Goal: Task Accomplishment & Management: Use online tool/utility

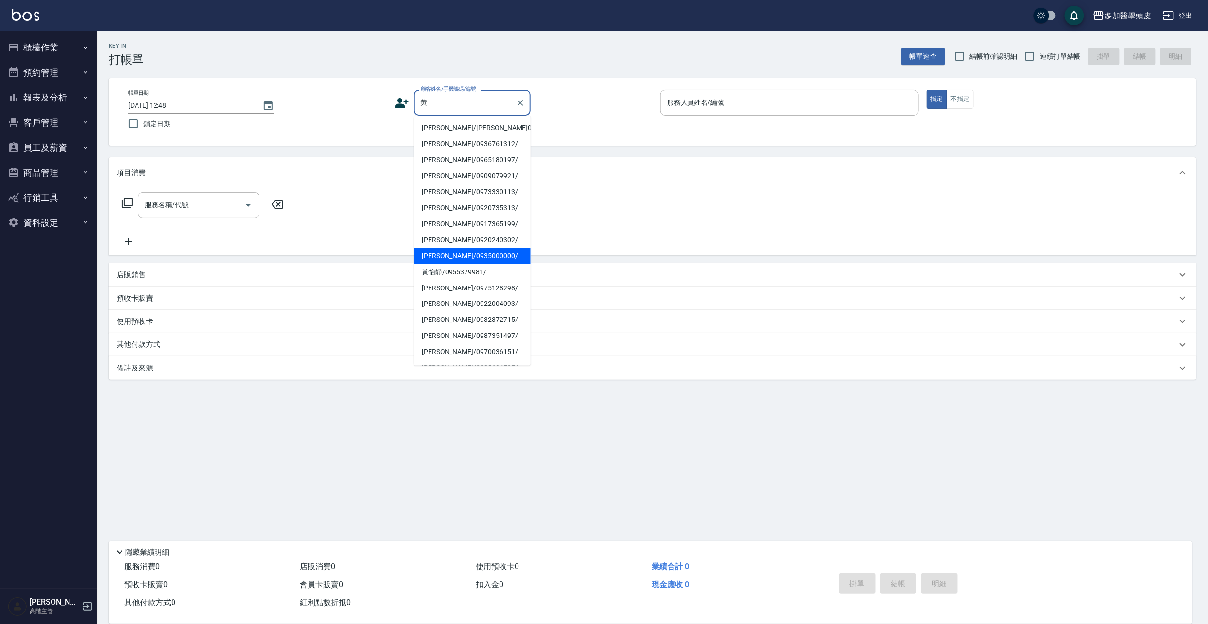
click at [435, 259] on li "[PERSON_NAME]/0935000000/" at bounding box center [472, 256] width 117 height 16
type input "[PERSON_NAME]/0935000000/"
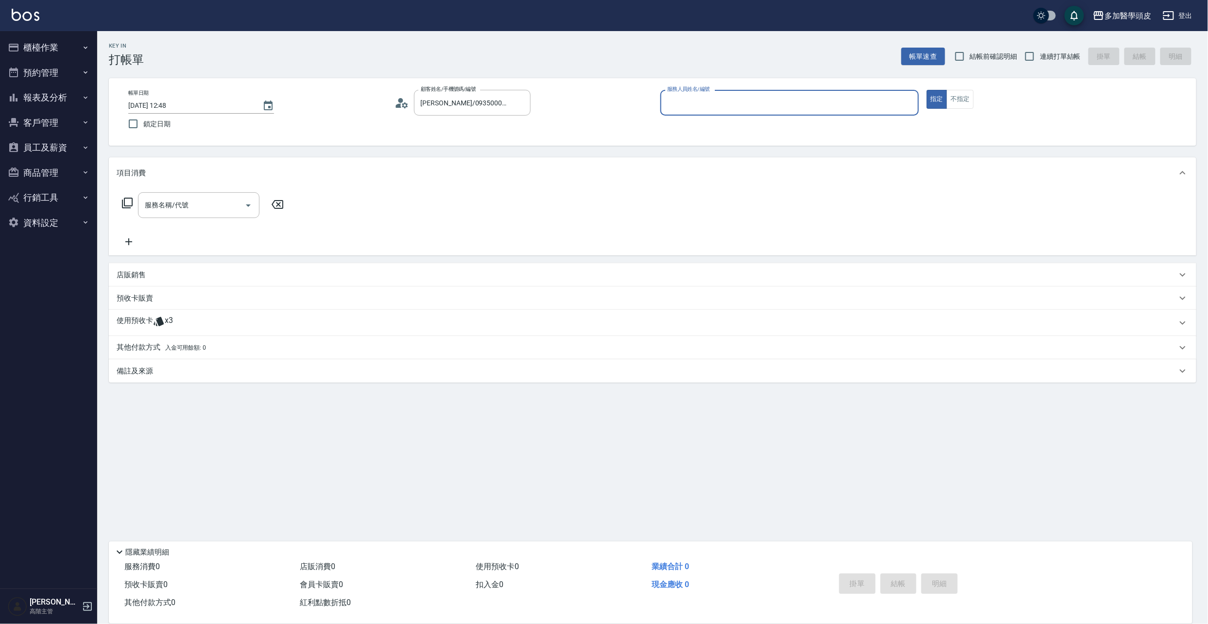
click at [154, 326] on icon at bounding box center [159, 322] width 12 height 12
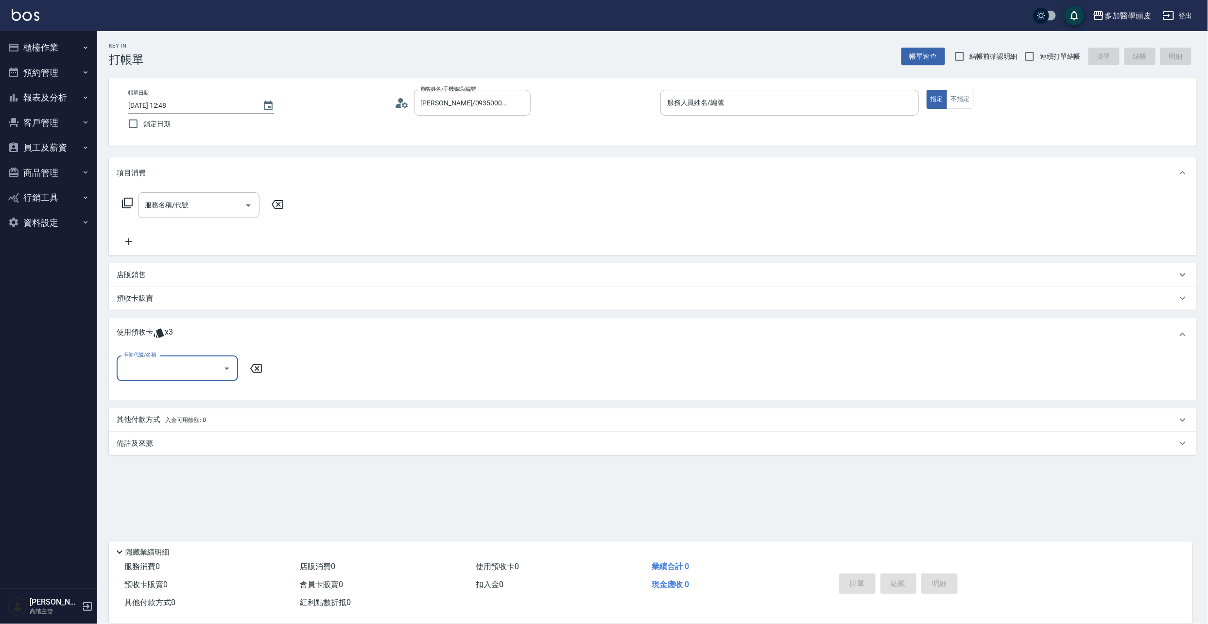
click at [230, 370] on icon "Open" at bounding box center [227, 369] width 12 height 12
